Goal: Find specific page/section: Find specific page/section

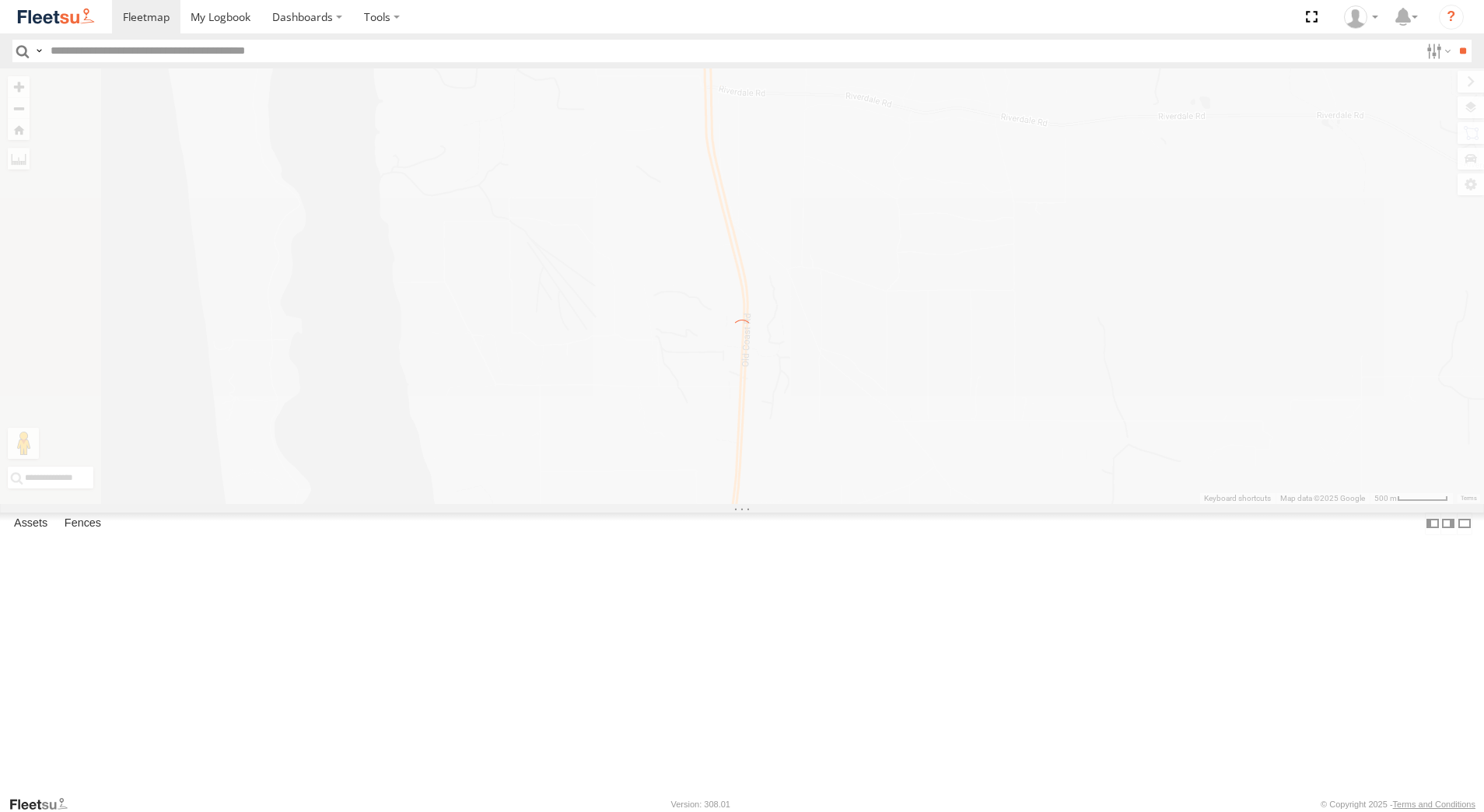
select select "**********"
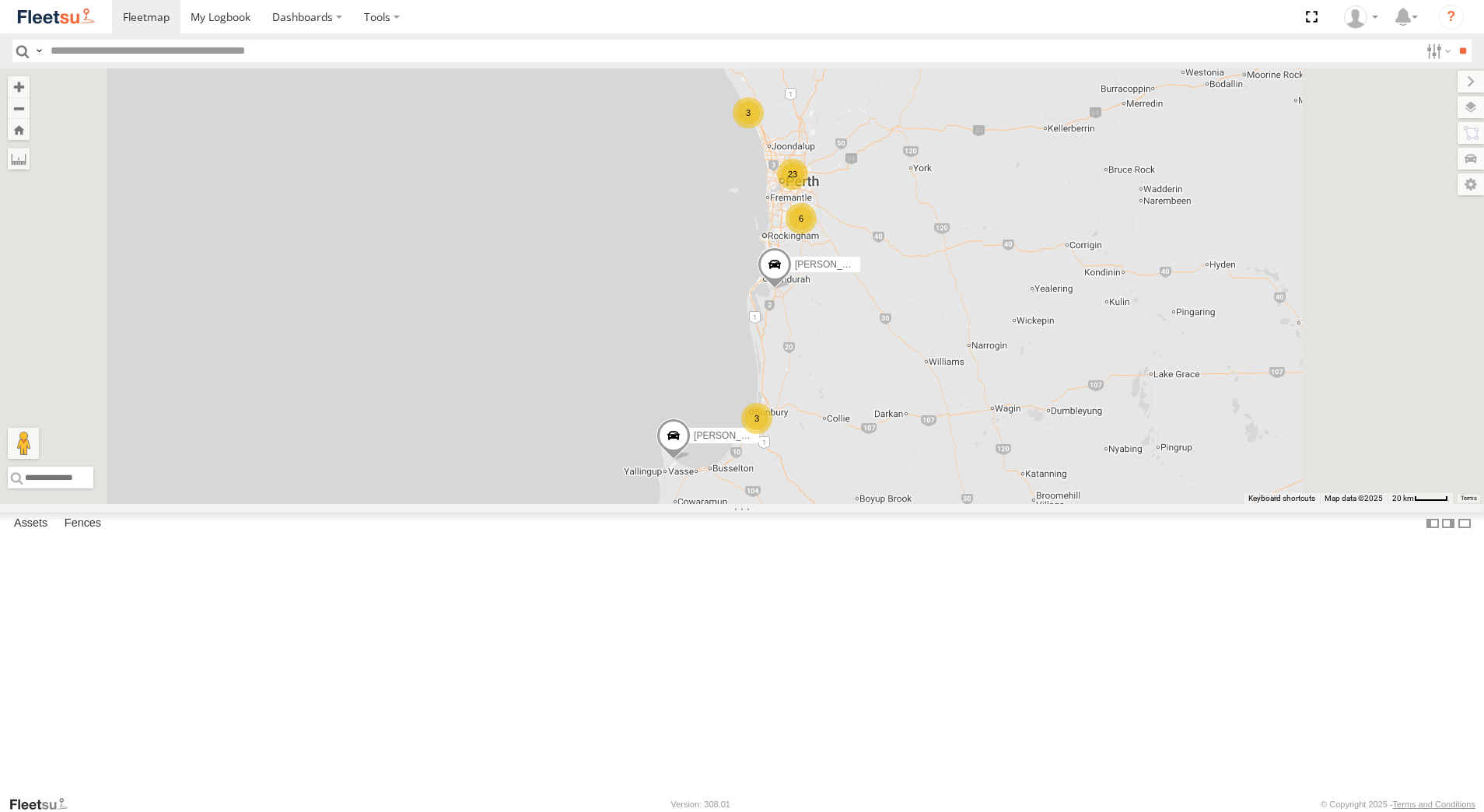
click at [0, 0] on div "[PERSON_NAME] - 1IJS864" at bounding box center [0, 0] width 0 height 0
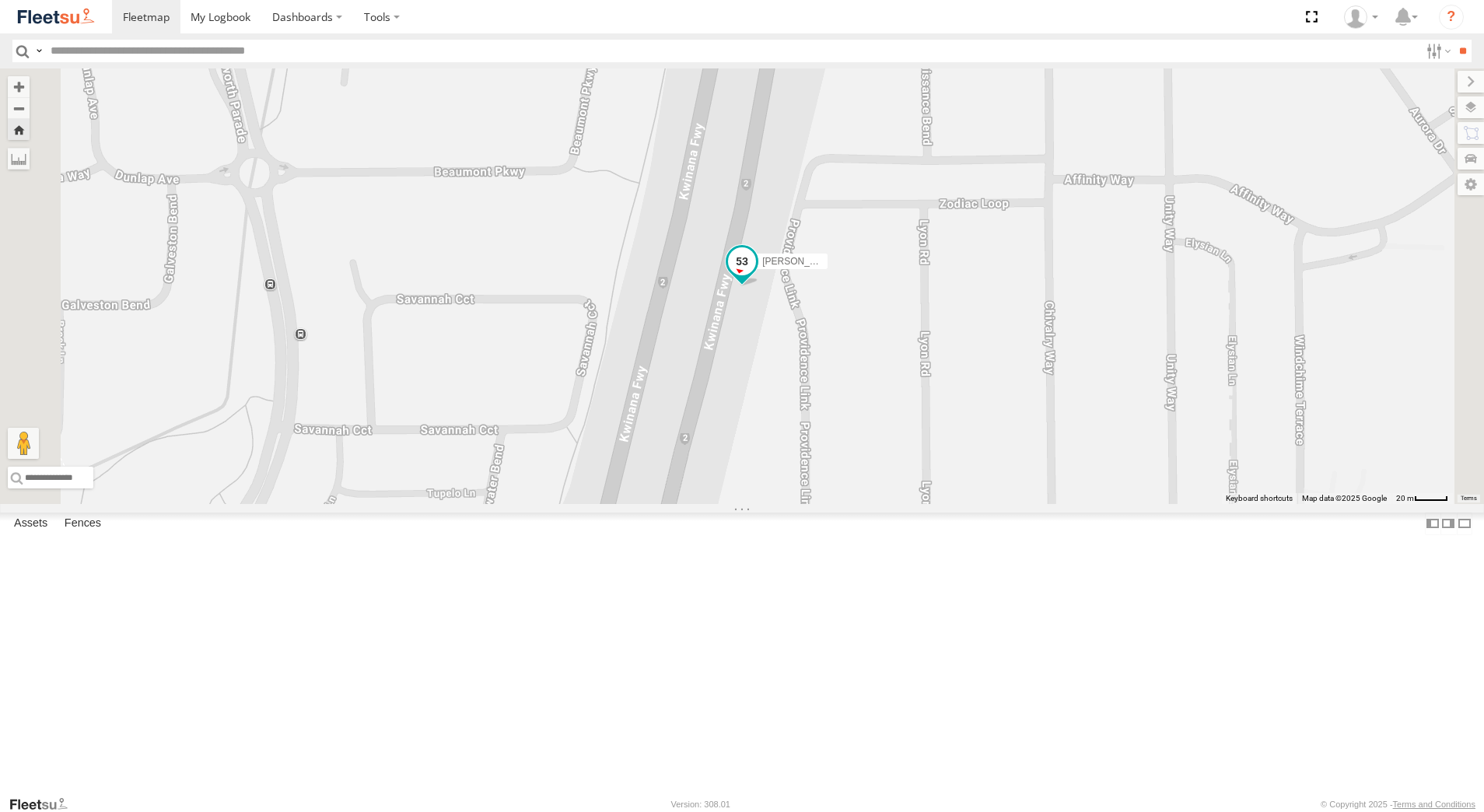
click at [756, 275] on span at bounding box center [742, 261] width 28 height 28
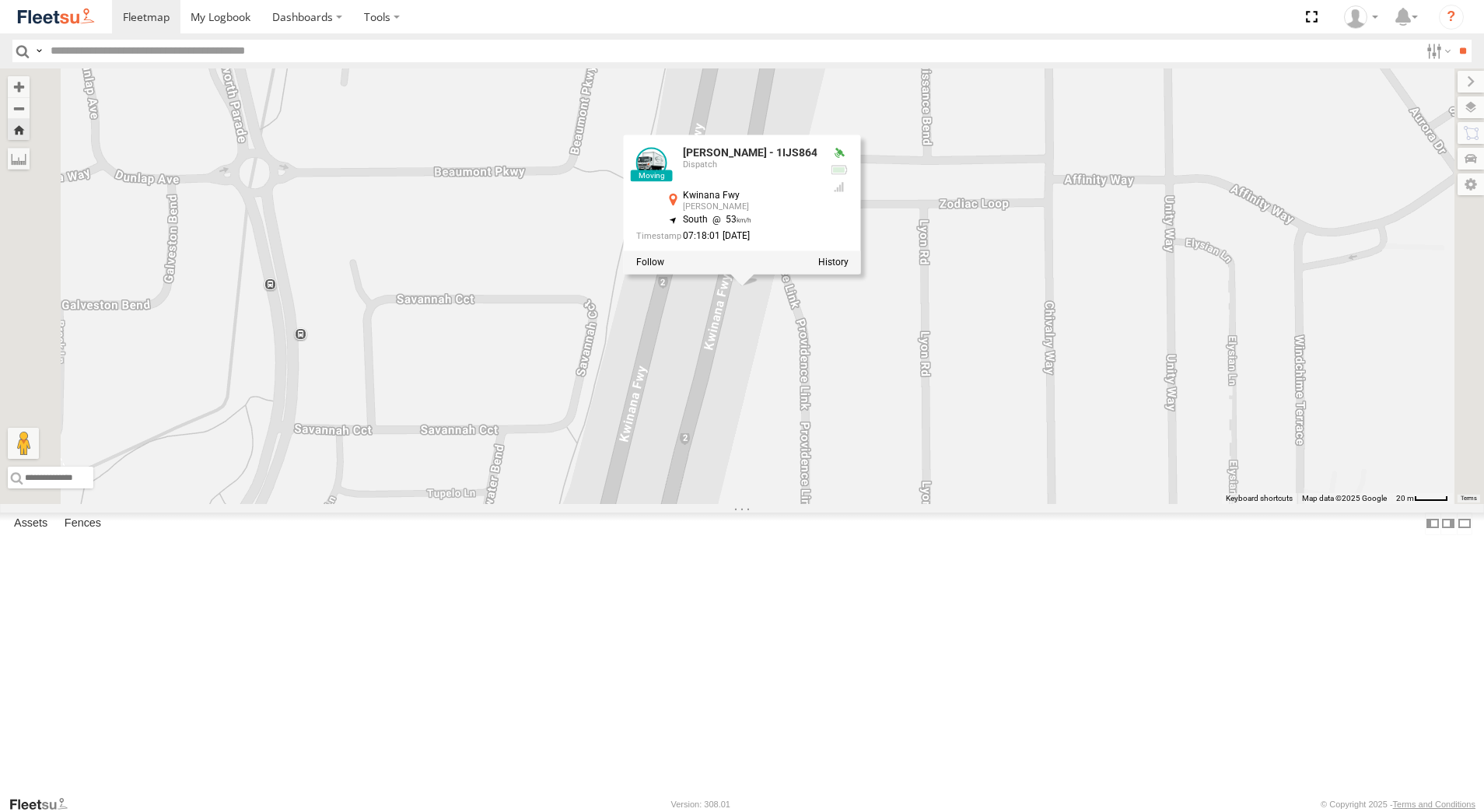
click at [1045, 450] on div "Leon Lumsden - 1IJS864 Leon Lumsden - 1IJS864 Dispatch Kwinana Fwy Atwell -32.1…" at bounding box center [742, 286] width 1484 height 435
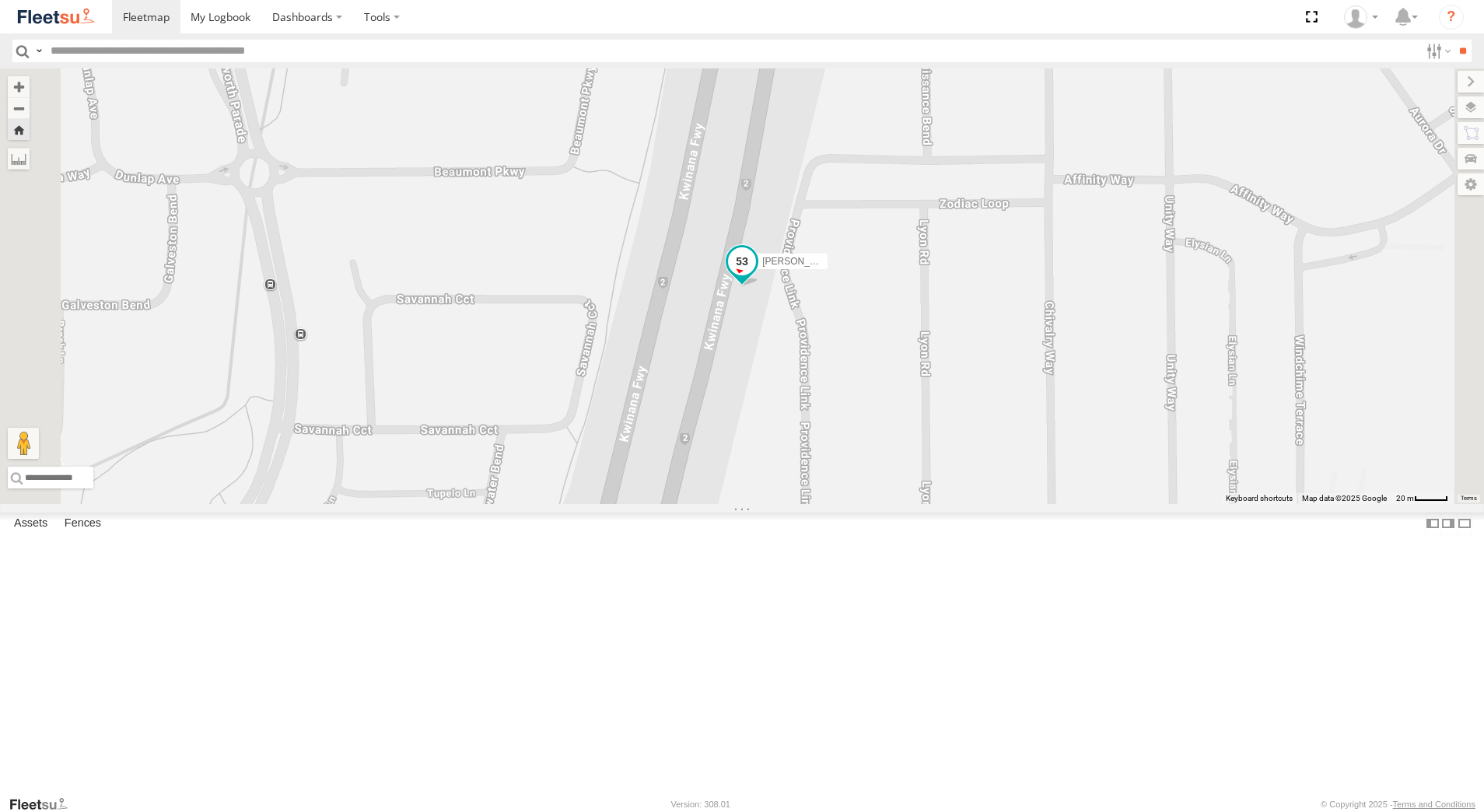
click at [881, 267] on span "[PERSON_NAME] - 1IJS864" at bounding box center [821, 261] width 119 height 11
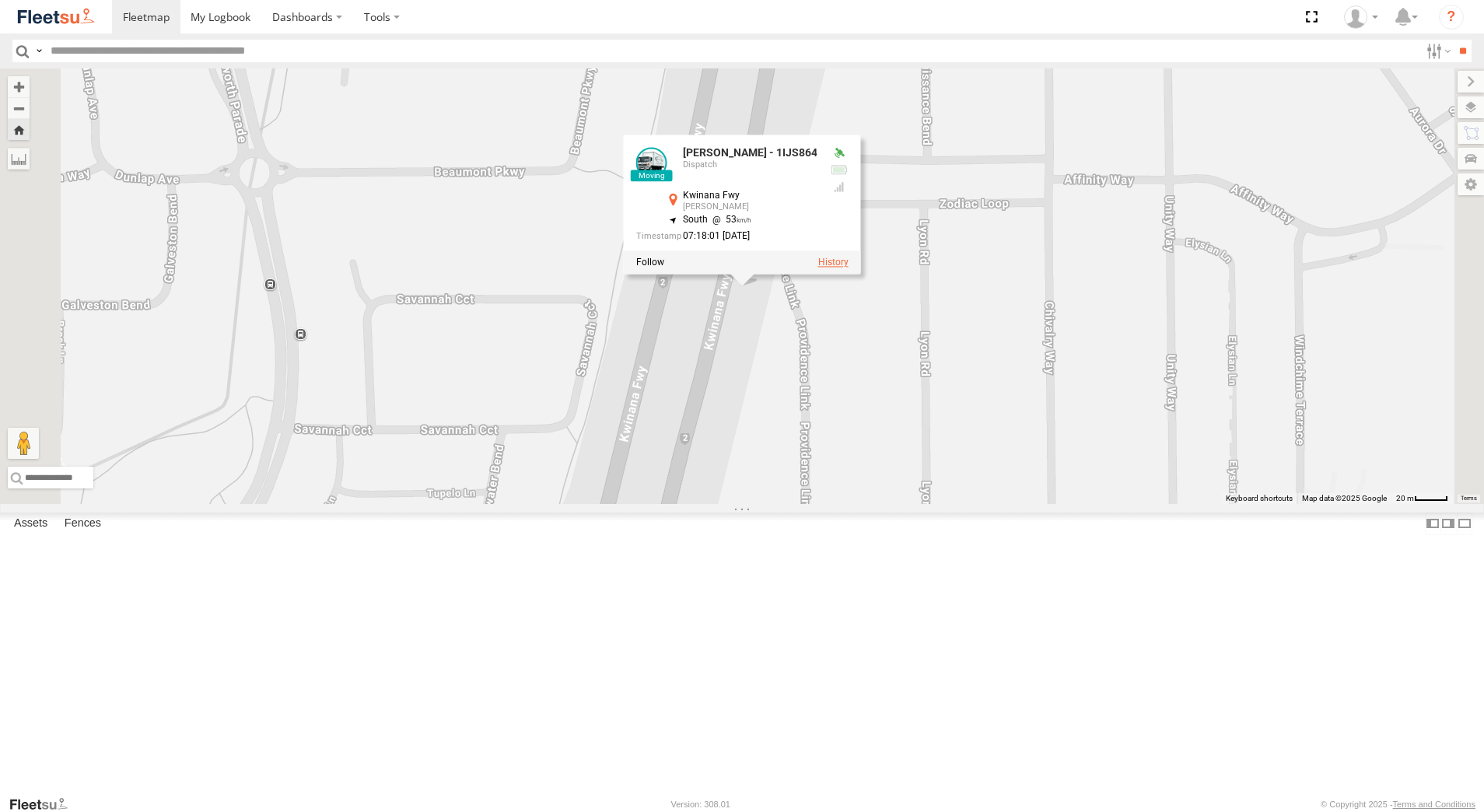
click at [848, 268] on label at bounding box center [833, 262] width 31 height 11
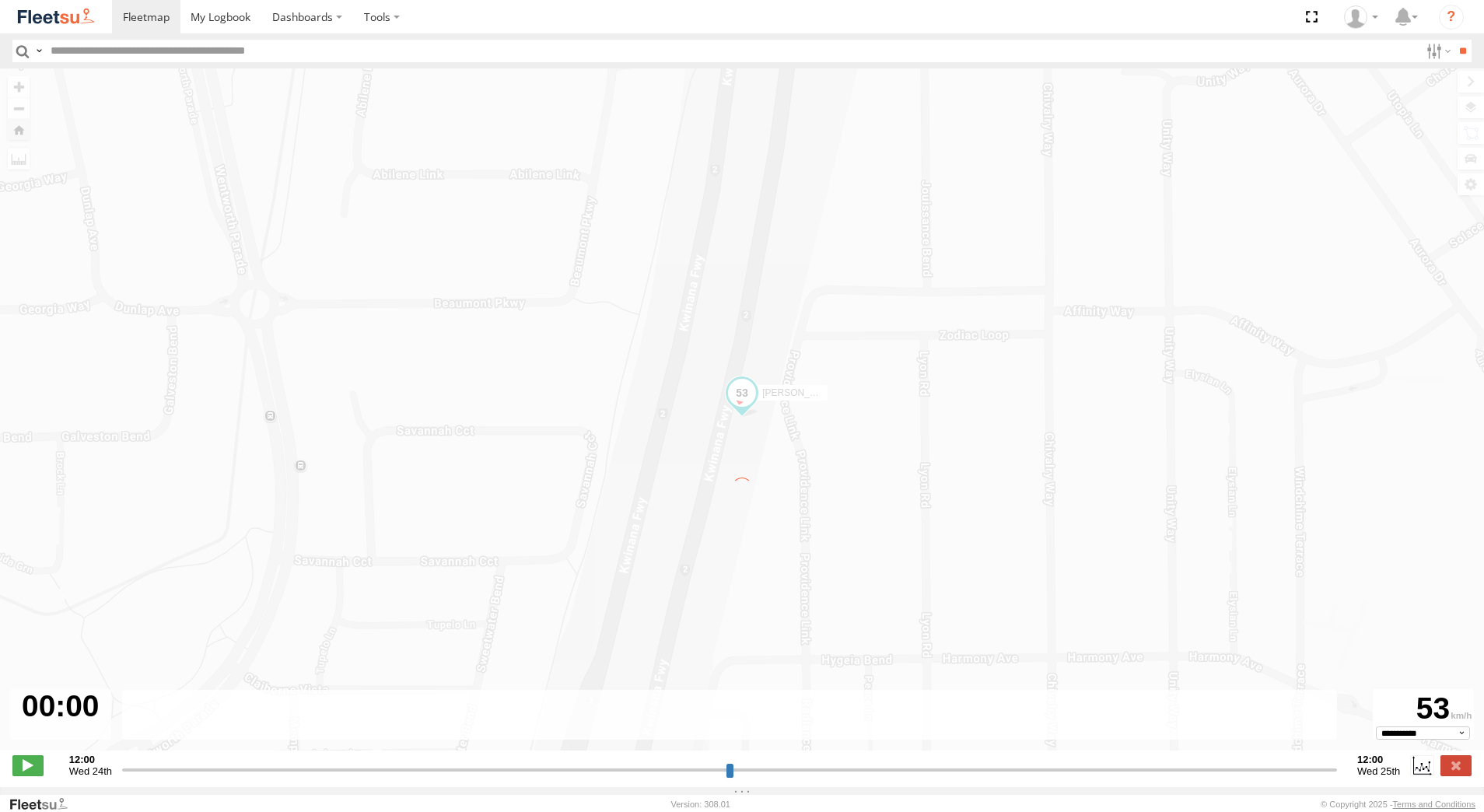
type input "**********"
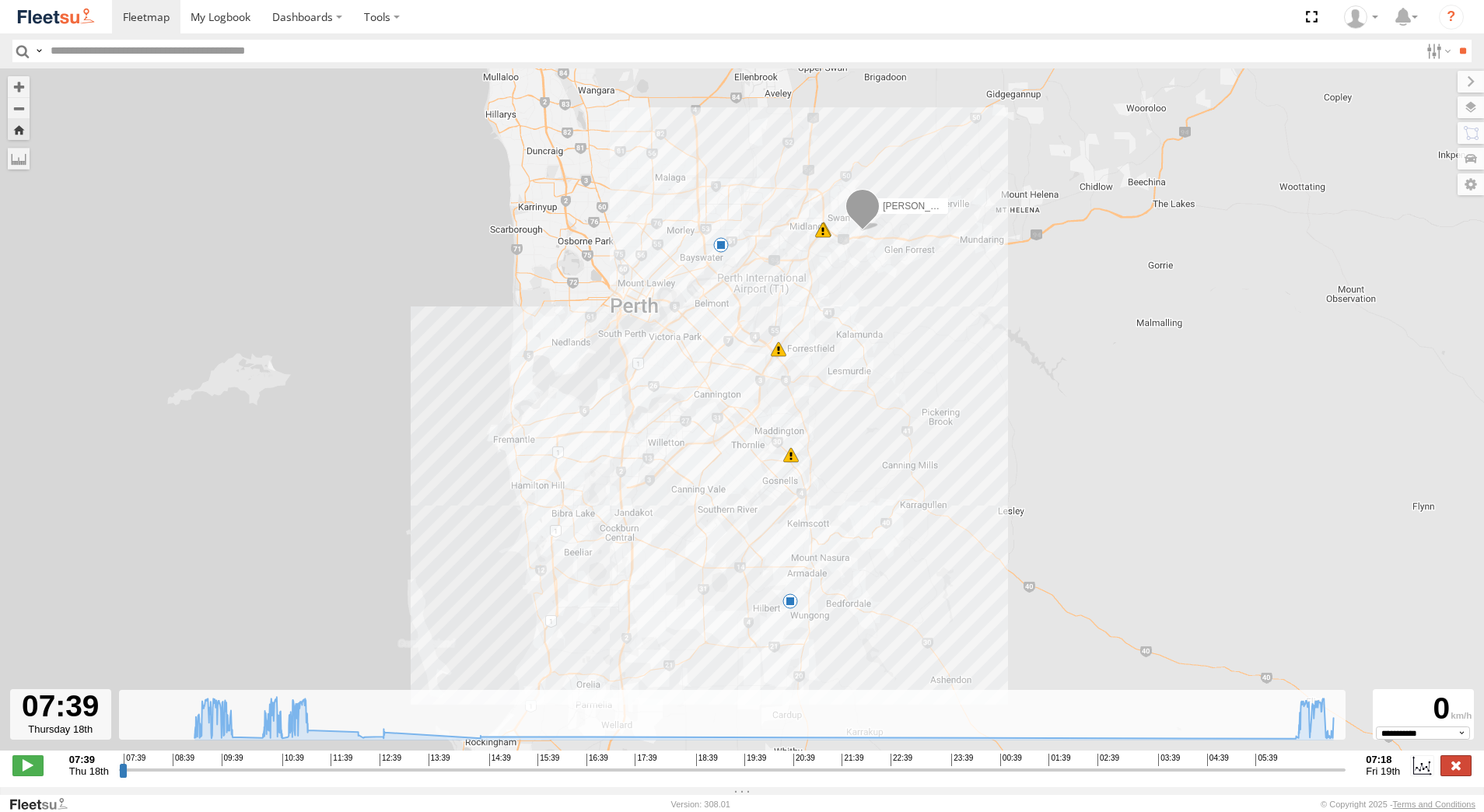
click at [1453, 771] on label at bounding box center [1455, 765] width 31 height 20
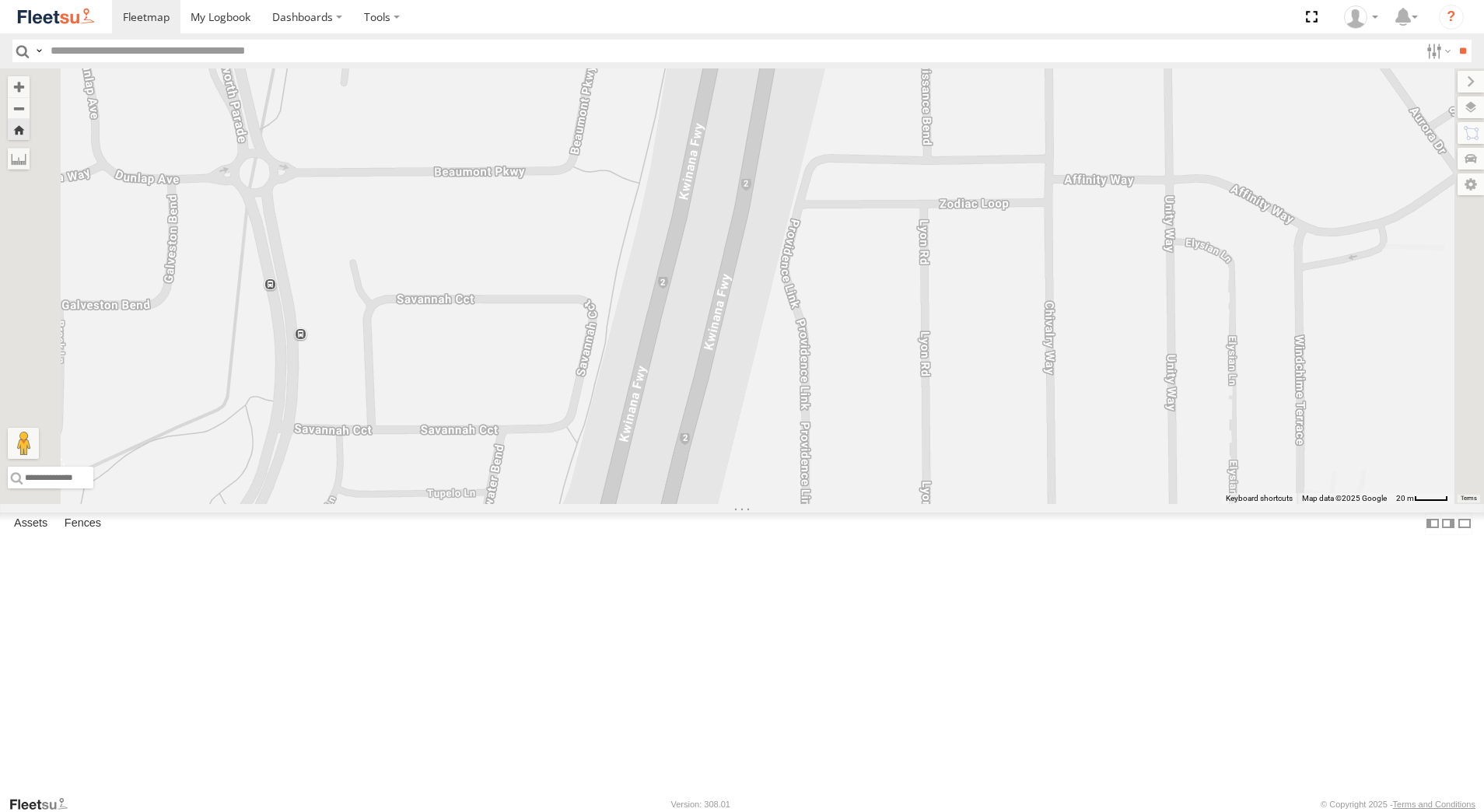
click at [0, 0] on div "Quasha Hazal - 1EVQ862 Dispatch" at bounding box center [0, 0] width 0 height 0
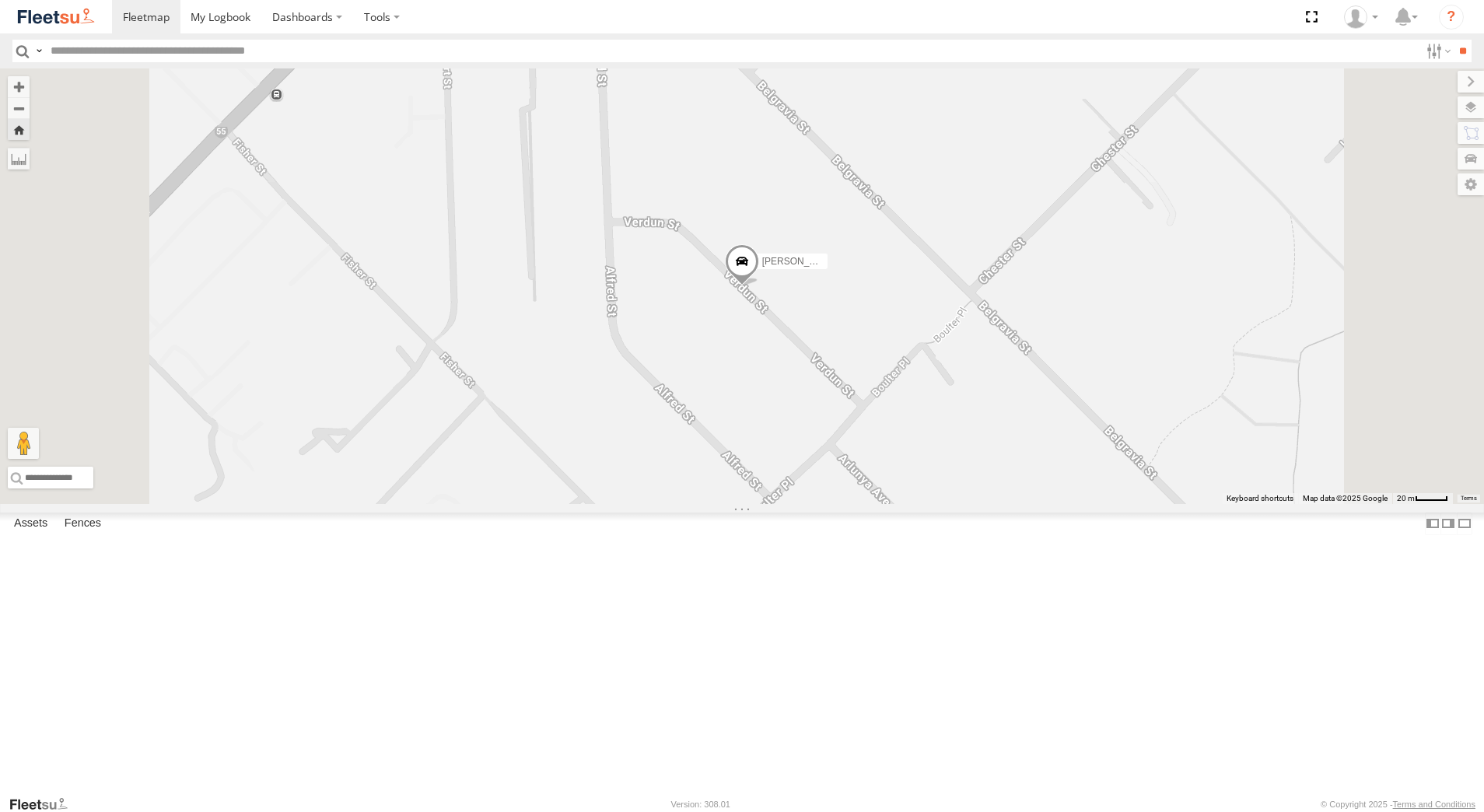
click at [0, 0] on div "Spare (Keanu & Tyson maker specials)- 1GBY500 Install" at bounding box center [0, 0] width 0 height 0
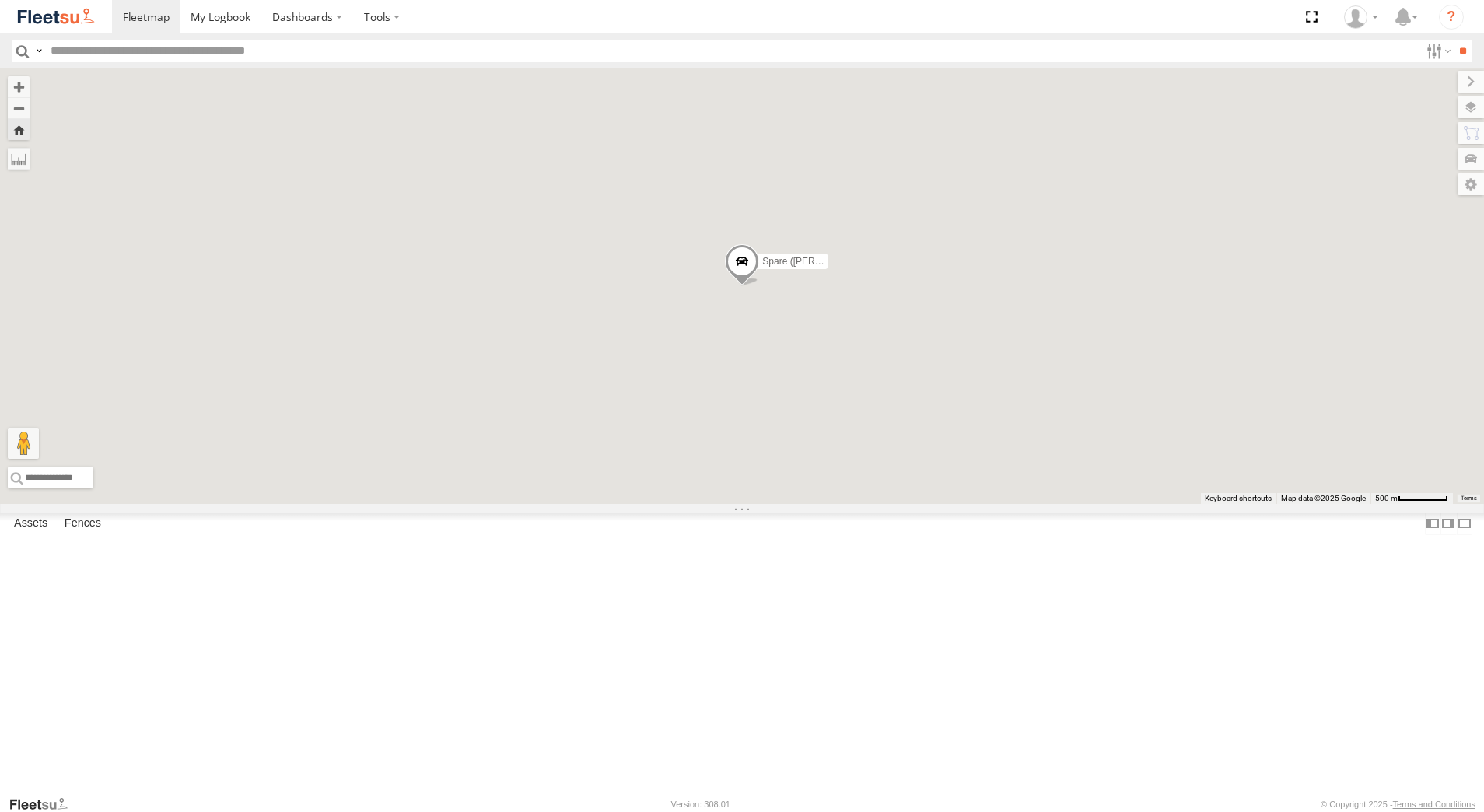
click at [0, 0] on div "[PERSON_NAME] - 1GOI926 - 0475 377 301" at bounding box center [0, 0] width 0 height 0
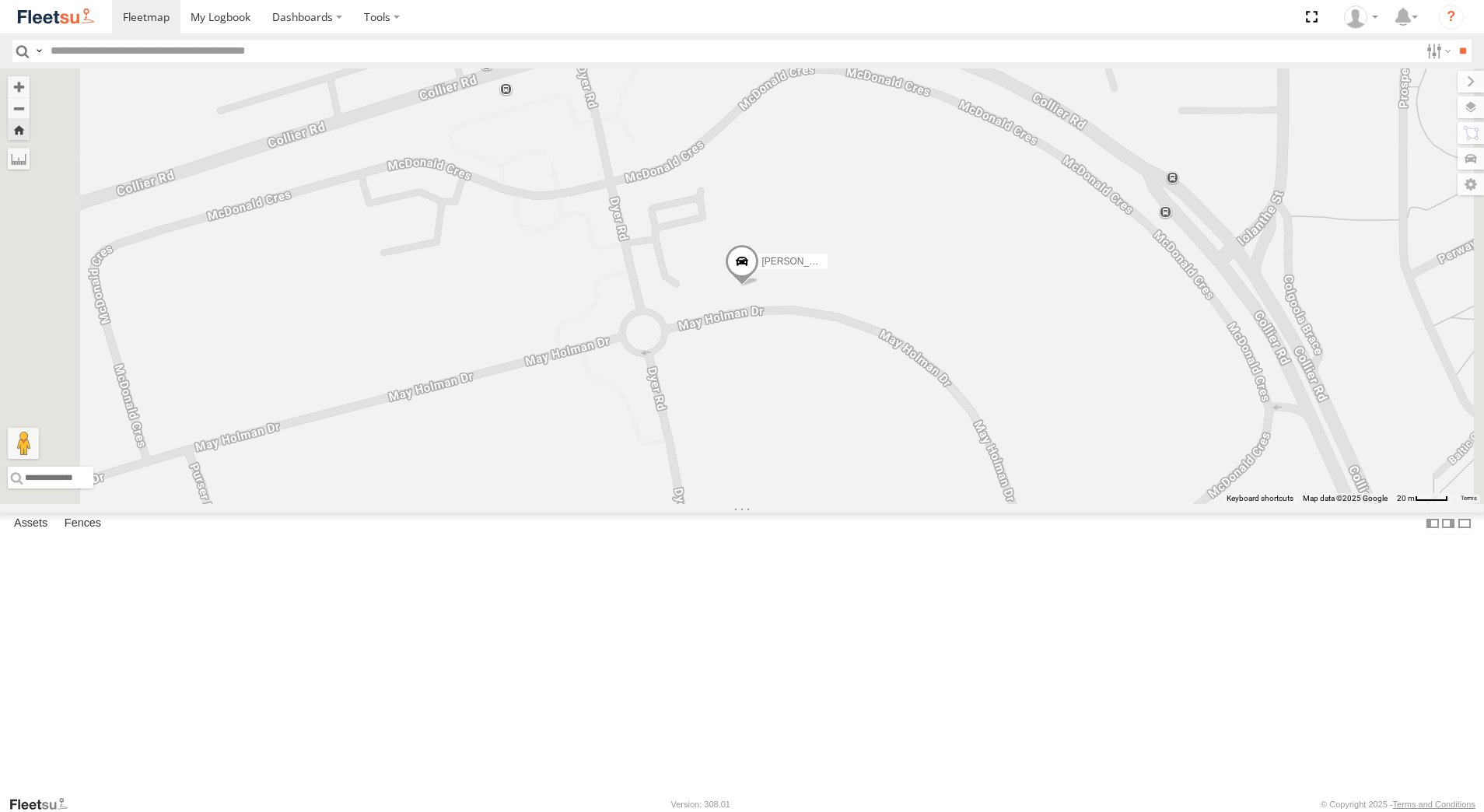
click at [0, 0] on div "Mitch Bradford - 1GOI925 - Dispatch Nelson St Henley Brook -31.81044 115.97682" at bounding box center [0, 0] width 0 height 0
click at [0, 0] on div "[PERSON_NAME] - 1GOI925 -" at bounding box center [0, 0] width 0 height 0
